Goal: Transaction & Acquisition: Subscribe to service/newsletter

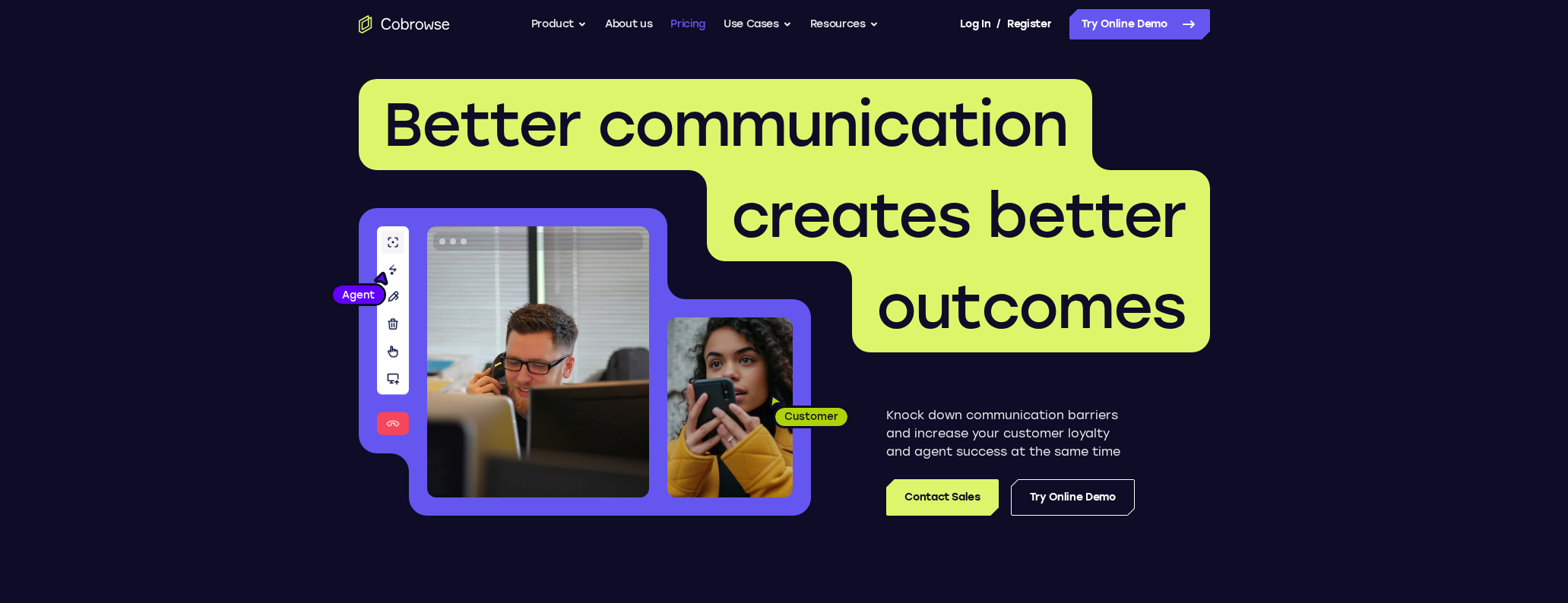
click at [674, 31] on link "Pricing" at bounding box center [687, 24] width 35 height 31
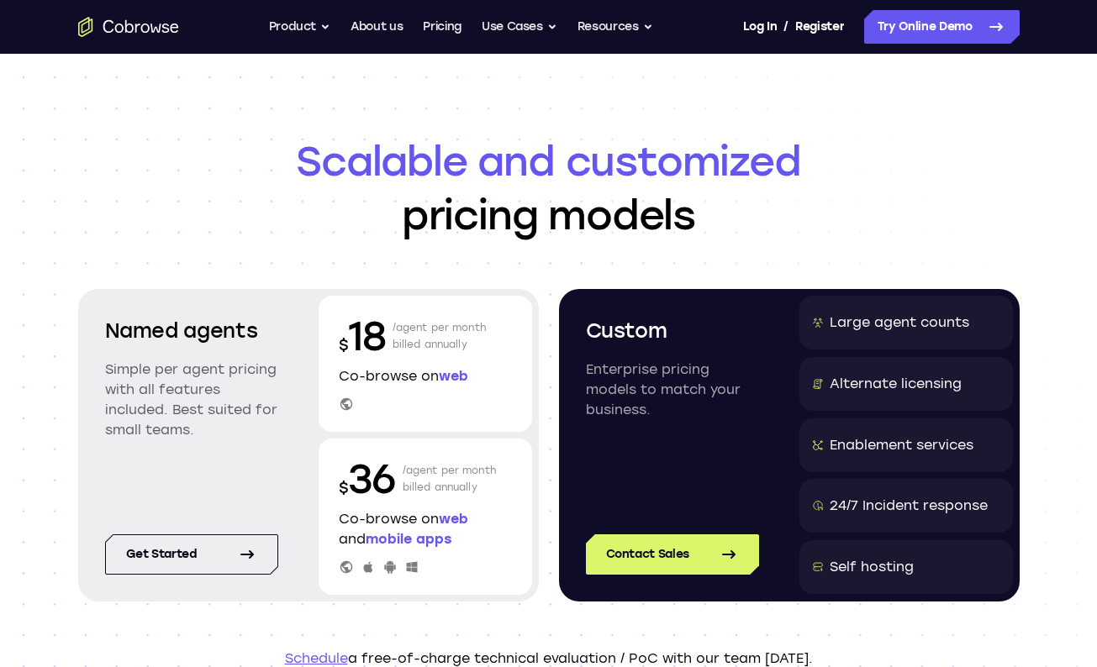
click at [1000, 179] on span "Scalable and customized" at bounding box center [548, 161] width 941 height 54
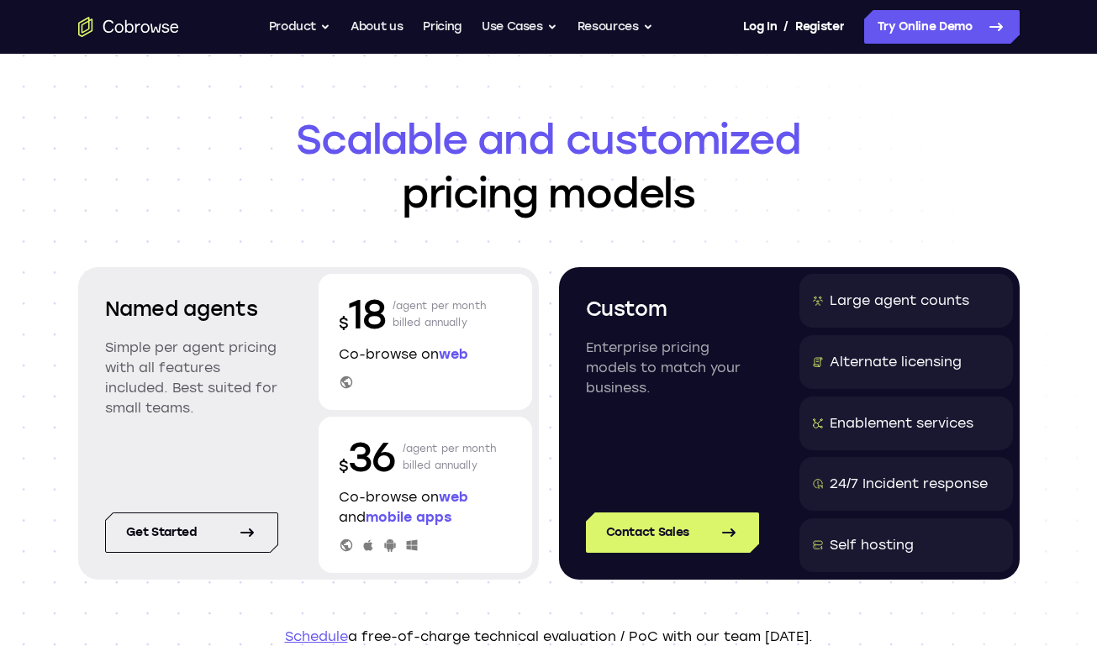
drag, startPoint x: 588, startPoint y: 302, endPoint x: 722, endPoint y: 437, distance: 190.2
click at [722, 437] on div "Custom Enterprise pricing models to match your business." at bounding box center [672, 373] width 213 height 198
drag, startPoint x: 112, startPoint y: 302, endPoint x: 231, endPoint y: 408, distance: 159.6
click at [231, 408] on div "Named agents Simple per agent pricing with all features included. Best suited f…" at bounding box center [191, 369] width 213 height 190
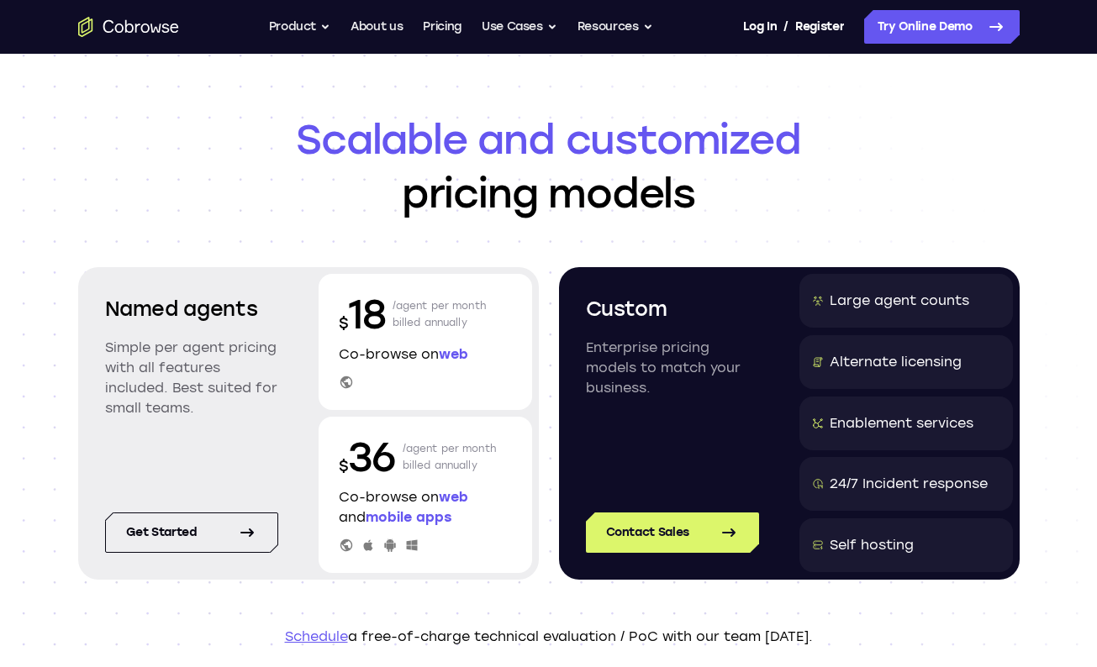
click at [231, 408] on p "Simple per agent pricing with all features included. Best suited for small team…" at bounding box center [191, 378] width 173 height 81
drag, startPoint x: 234, startPoint y: 419, endPoint x: 103, endPoint y: 304, distance: 175.1
click at [103, 304] on div "Named agents Simple per agent pricing with all features included. Best suited f…" at bounding box center [191, 369] width 213 height 190
drag, startPoint x: 103, startPoint y: 303, endPoint x: 208, endPoint y: 414, distance: 154.0
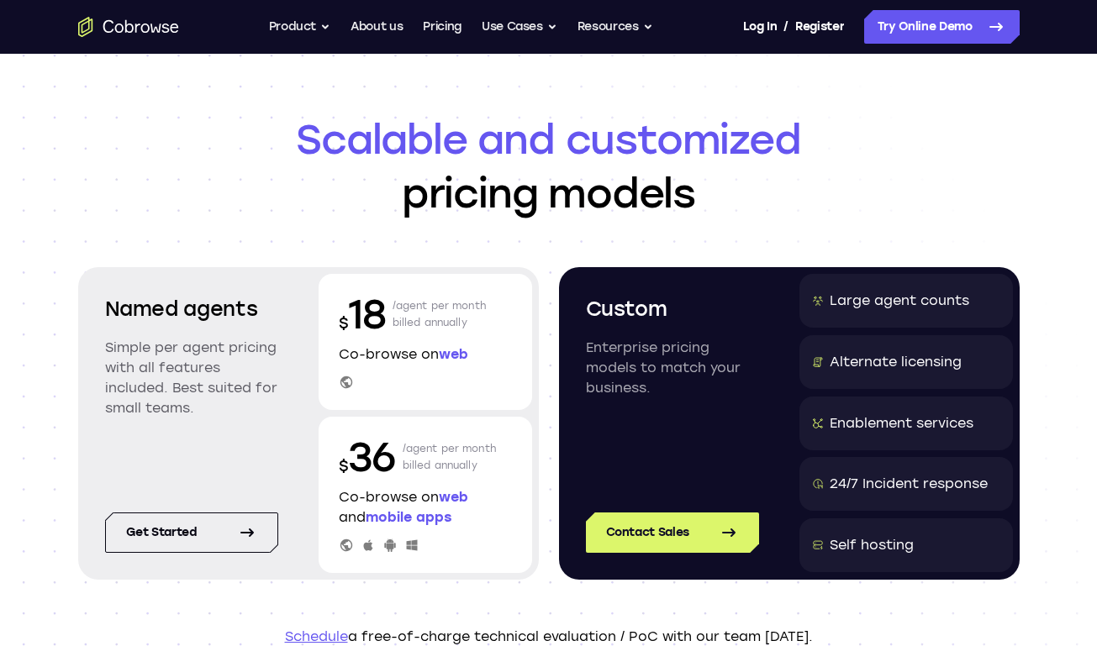
click at [208, 414] on div "Named agents Simple per agent pricing with all features included. Best suited f…" at bounding box center [191, 369] width 213 height 190
click at [208, 414] on p "Simple per agent pricing with all features included. Best suited for small team…" at bounding box center [191, 378] width 173 height 81
click at [214, 428] on div "Named agents Simple per agent pricing with all features included. Best suited f…" at bounding box center [191, 369] width 213 height 190
click at [277, 426] on div "Named agents Simple per agent pricing with all features included. Best suited f…" at bounding box center [191, 369] width 213 height 190
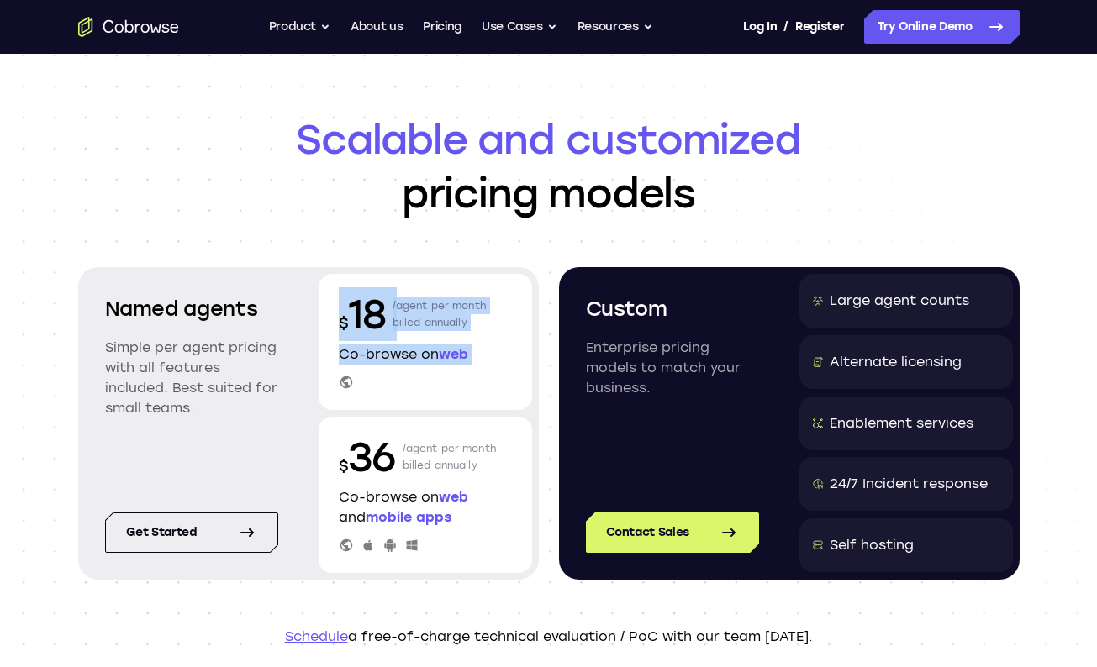
drag, startPoint x: 387, startPoint y: 381, endPoint x: 321, endPoint y: 299, distance: 104.6
click at [321, 299] on div "$ 18 /agent per month billed annually Co-browse on web" at bounding box center [425, 342] width 213 height 136
drag, startPoint x: 417, startPoint y: 372, endPoint x: 337, endPoint y: 289, distance: 115.3
click at [337, 288] on div "$ 18 /agent per month billed annually Co-browse on web" at bounding box center [425, 342] width 213 height 136
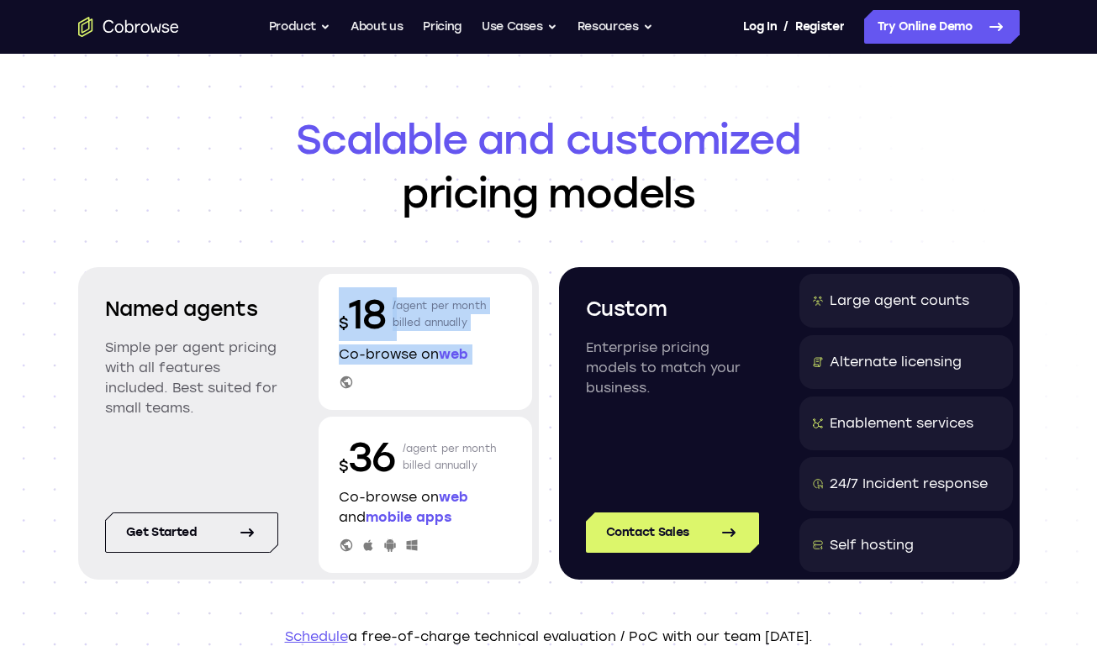
click at [335, 290] on div "$ 18 /agent per month billed annually Co-browse on web" at bounding box center [425, 342] width 213 height 136
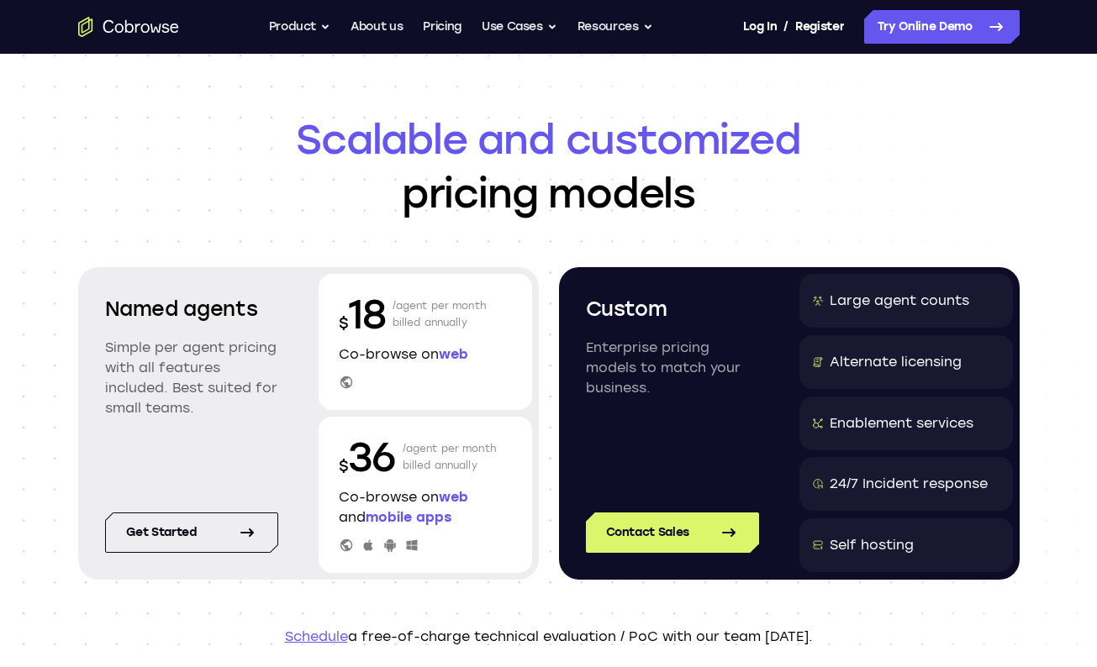
click at [292, 311] on div "Named agents Simple per agent pricing with all features included. Best suited f…" at bounding box center [191, 369] width 213 height 190
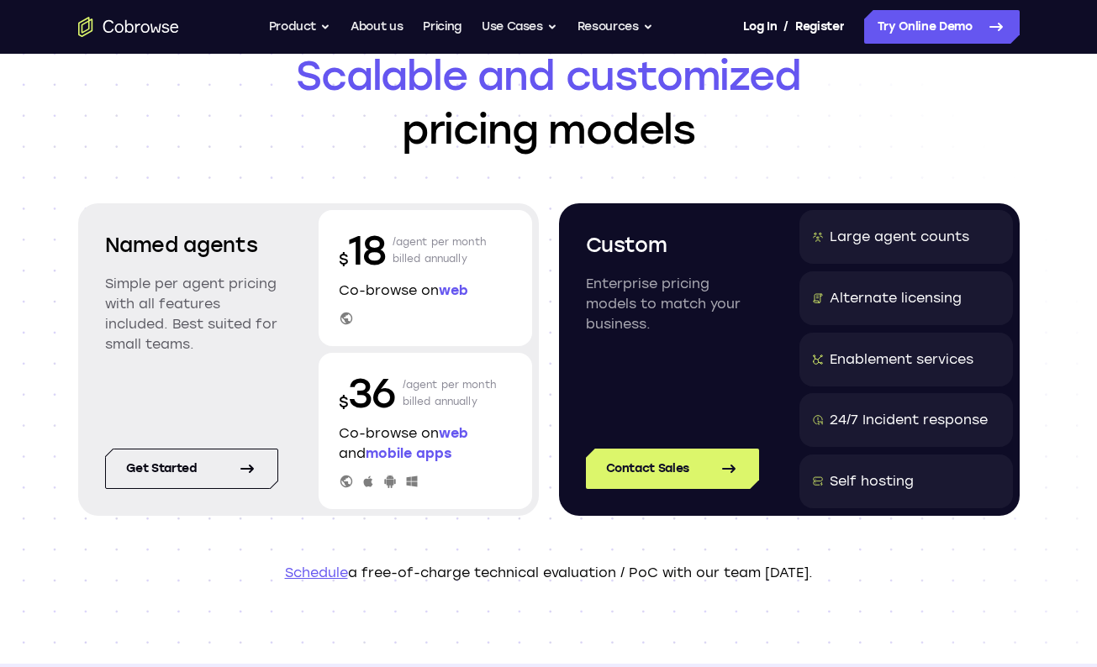
scroll to position [65, 0]
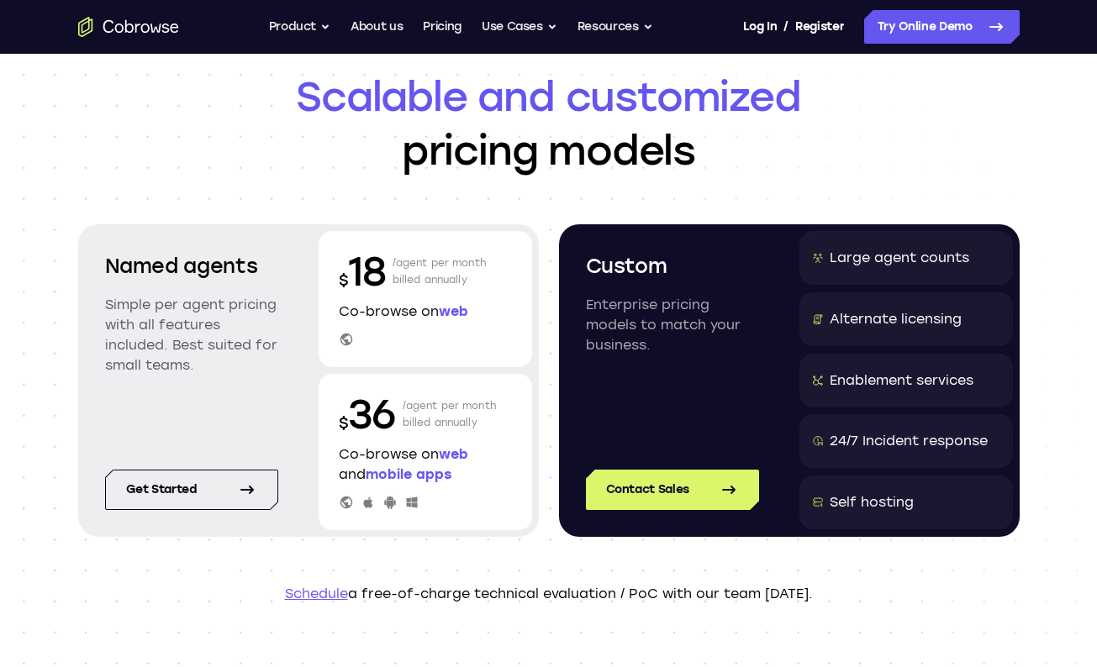
click at [725, 587] on p "Schedule a free-of-charge technical evaluation / PoC with our team [DATE]." at bounding box center [548, 594] width 941 height 20
drag, startPoint x: 483, startPoint y: 603, endPoint x: 445, endPoint y: 601, distance: 37.9
click at [475, 602] on p "Schedule a free-of-charge technical evaluation / PoC with our team [DATE]." at bounding box center [548, 594] width 941 height 20
click at [320, 596] on link "Schedule" at bounding box center [316, 594] width 63 height 16
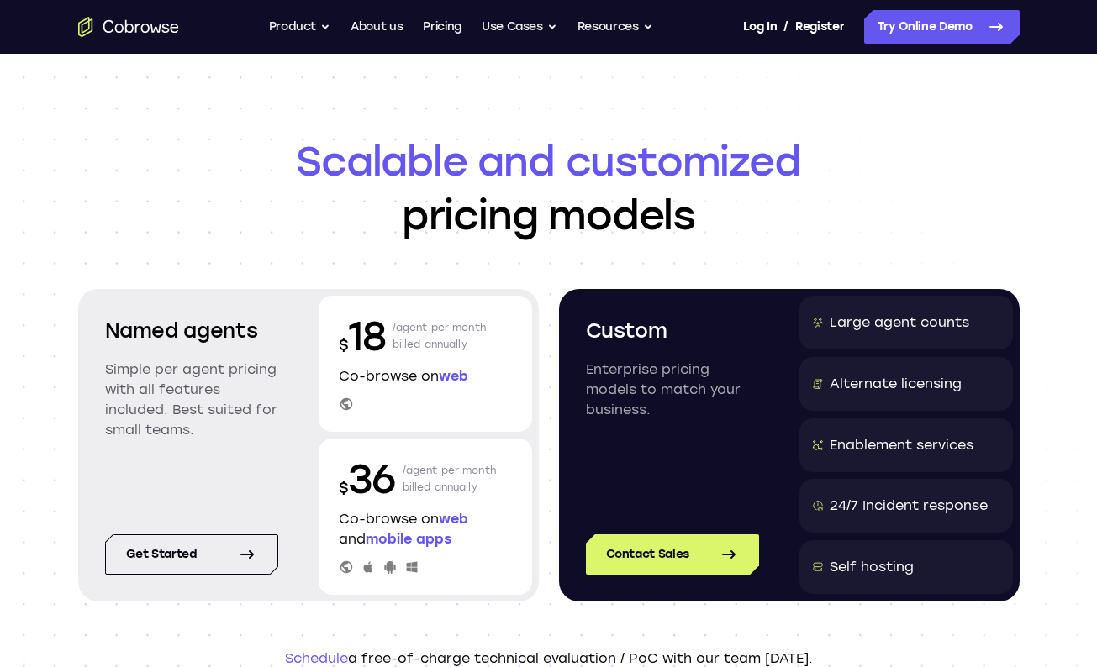
click at [70, 605] on header "Scalable and customized pricing models Named agents Simple per agent pricing wi…" at bounding box center [549, 402] width 1076 height 696
